Goal: Task Accomplishment & Management: Use online tool/utility

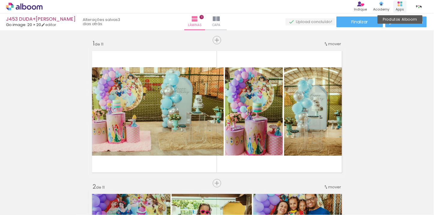
click at [403, 12] on div "Produtos Alboom Apps" at bounding box center [399, 7] width 13 height 12
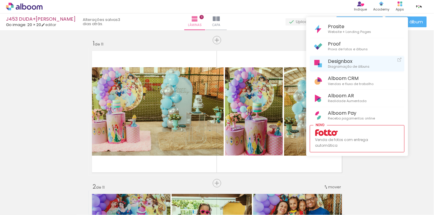
click at [348, 61] on span "Designbox" at bounding box center [349, 61] width 42 height 6
